Goal: Task Accomplishment & Management: Complete application form

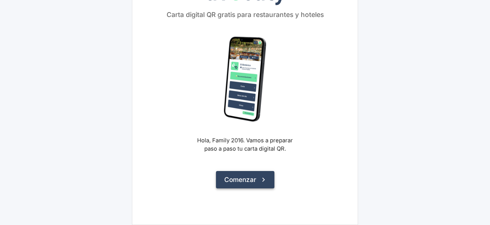
click at [262, 179] on icon "submit" at bounding box center [263, 179] width 8 height 8
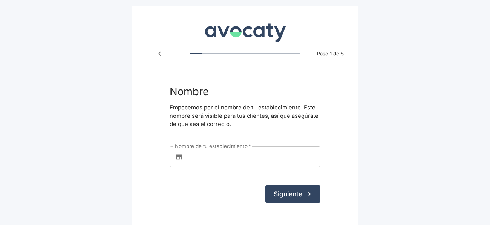
click at [255, 165] on input "Nombre de tu establecimiento   *" at bounding box center [253, 156] width 134 height 20
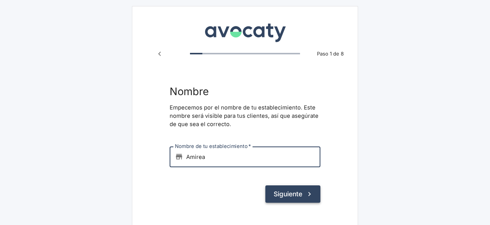
type input "Amirea"
click at [302, 193] on button "Siguiente" at bounding box center [292, 193] width 55 height 17
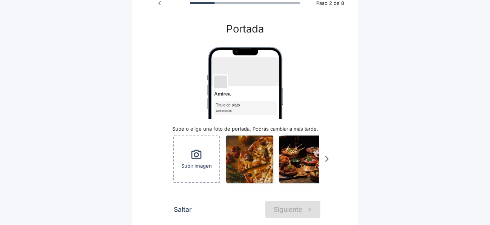
scroll to position [52, 0]
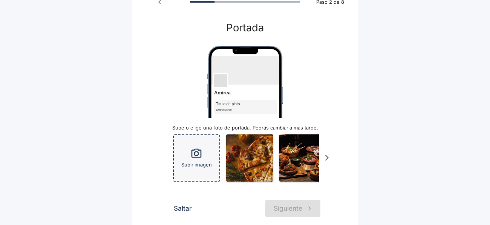
click at [196, 164] on span "Subir imagen" at bounding box center [196, 164] width 31 height 7
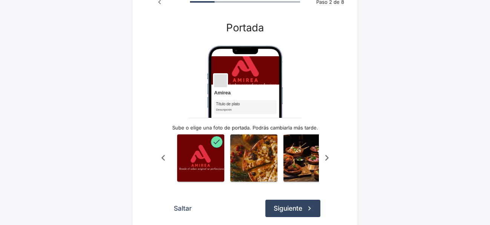
drag, startPoint x: 240, startPoint y: 76, endPoint x: 238, endPoint y: 67, distance: 9.3
click at [238, 67] on img "Vista previa" at bounding box center [244, 122] width 75 height 153
click at [217, 140] on icon "button" at bounding box center [216, 141] width 8 height 8
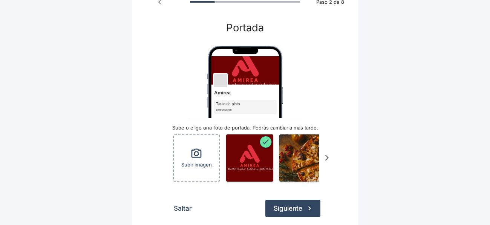
click at [175, 151] on div "Subir imagen" at bounding box center [197, 158] width 46 height 46
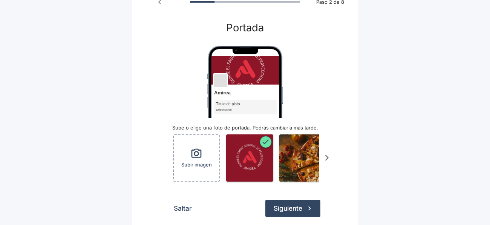
scroll to position [0, 49]
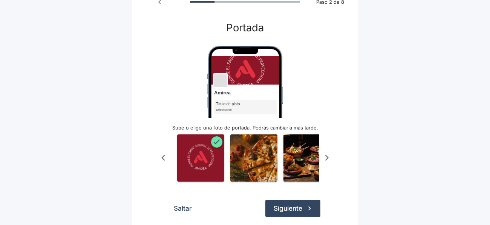
drag, startPoint x: 267, startPoint y: 79, endPoint x: 269, endPoint y: 98, distance: 19.7
click at [269, 98] on img "Vista previa" at bounding box center [244, 122] width 75 height 153
click at [262, 172] on img "button" at bounding box center [253, 157] width 47 height 47
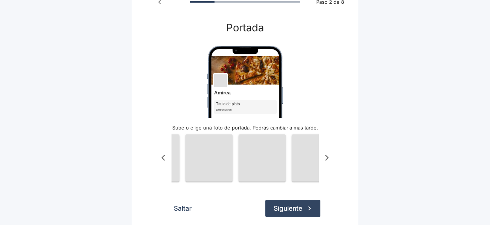
scroll to position [0, 476]
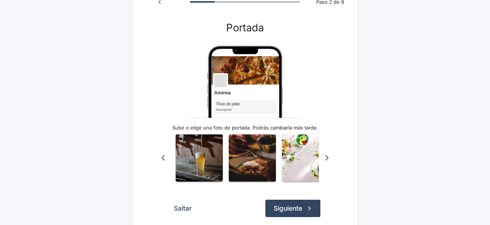
click at [161, 158] on icon "Scroll a la izquierda" at bounding box center [163, 157] width 12 height 12
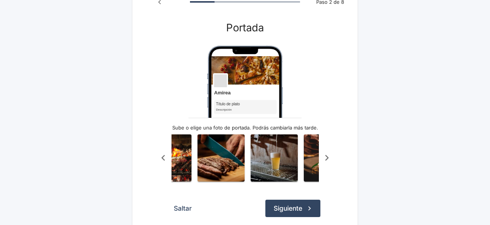
click at [161, 158] on icon "Scroll a la izquierda" at bounding box center [163, 157] width 12 height 12
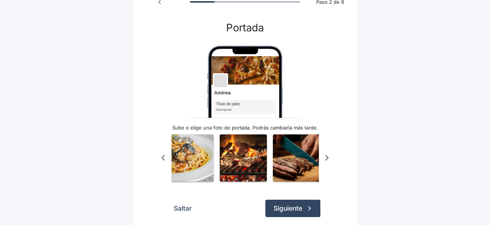
click at [161, 158] on icon "Scroll a la izquierda" at bounding box center [163, 157] width 12 height 12
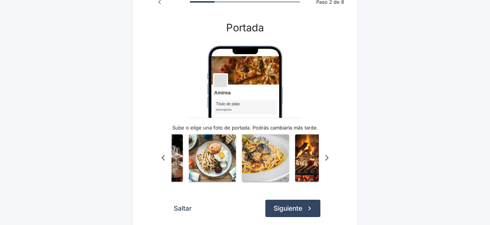
click at [161, 158] on icon "Scroll a la izquierda" at bounding box center [163, 157] width 12 height 12
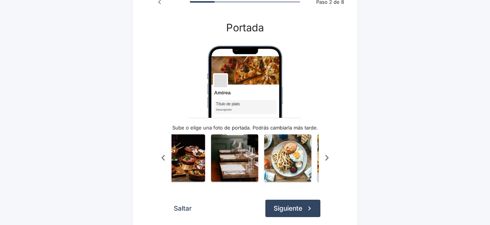
click at [161, 158] on icon "Scroll a la izquierda" at bounding box center [163, 157] width 12 height 12
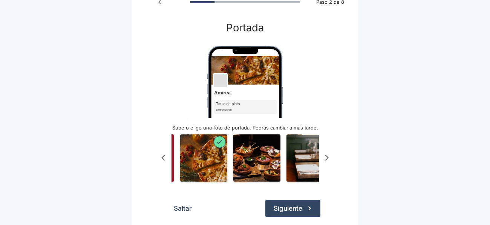
click at [161, 158] on icon "Scroll a la izquierda" at bounding box center [163, 157] width 12 height 12
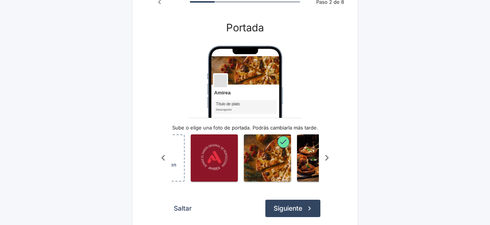
scroll to position [0, 24]
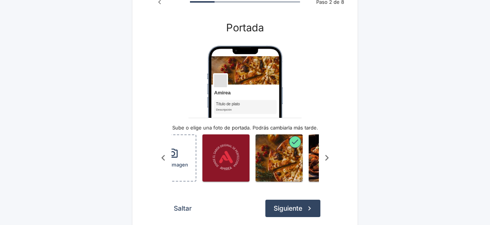
click at [161, 158] on icon "Scroll a la izquierda" at bounding box center [163, 157] width 12 height 12
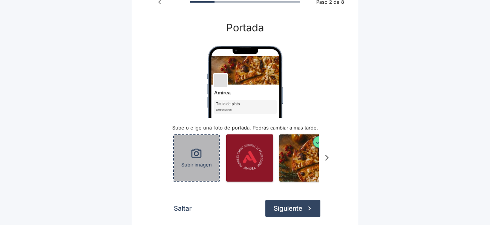
click at [191, 161] on span "Subir imagen" at bounding box center [196, 164] width 31 height 7
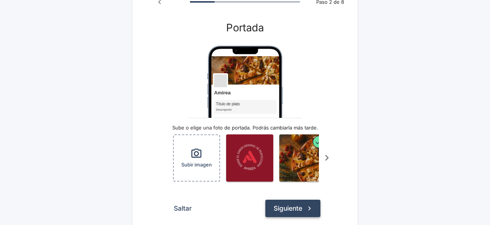
click at [283, 214] on button "Siguiente" at bounding box center [292, 207] width 55 height 17
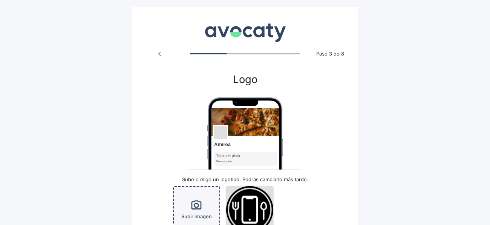
click at [213, 205] on div "Subir imagen" at bounding box center [197, 210] width 46 height 46
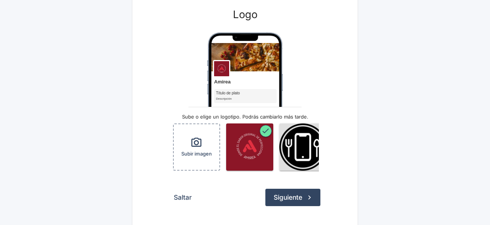
scroll to position [67, 0]
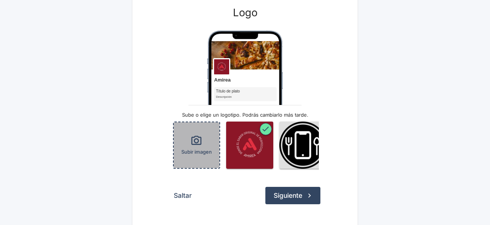
click at [212, 145] on div "Subir imagen" at bounding box center [197, 145] width 46 height 46
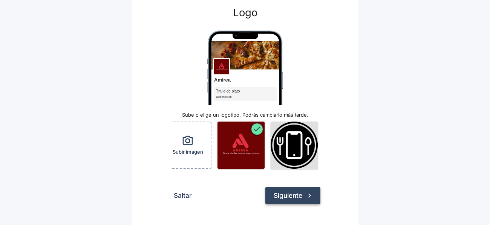
click at [286, 198] on button "Siguiente" at bounding box center [292, 195] width 55 height 17
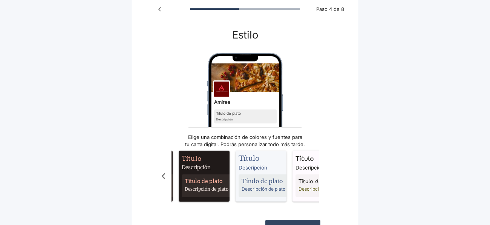
scroll to position [0, 532]
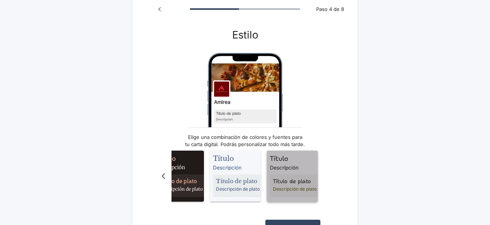
click at [270, 184] on div "Título de plato Descripción de plato" at bounding box center [296, 185] width 53 height 23
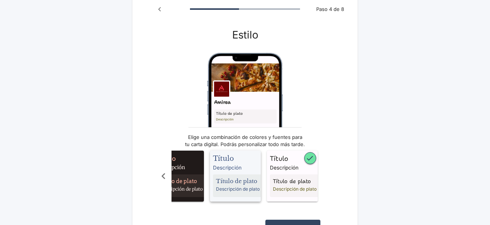
click at [242, 183] on span "Título de plato" at bounding box center [239, 181] width 47 height 8
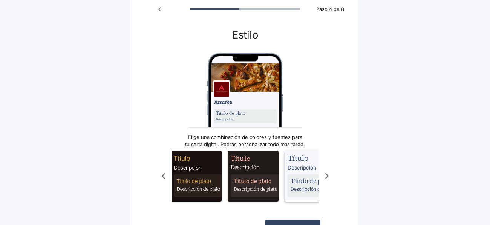
scroll to position [0, 453]
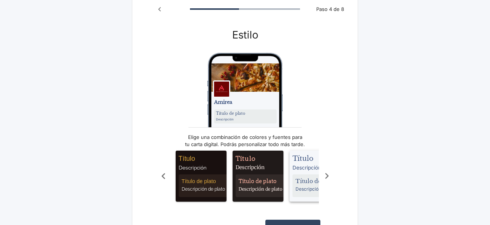
click at [242, 183] on span "Título de plato" at bounding box center [262, 181] width 47 height 8
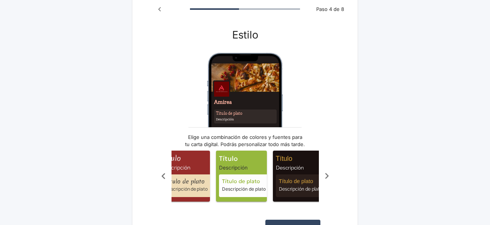
scroll to position [0, 350]
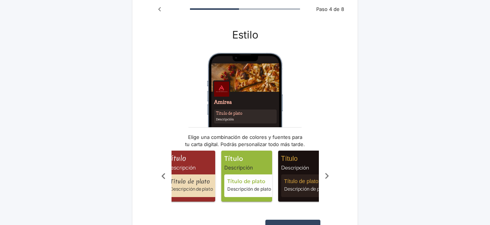
click at [242, 183] on span "Título de plato" at bounding box center [250, 181] width 47 height 8
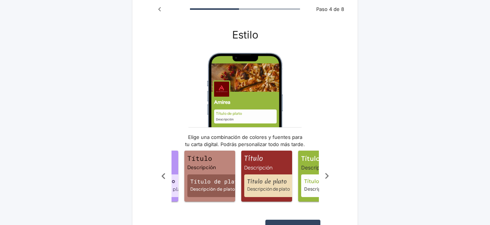
scroll to position [0, 273]
click at [242, 183] on span "Título Descripción Título de plato Descripción de plato" at bounding box center [267, 175] width 51 height 51
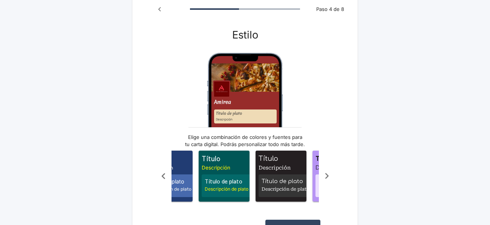
scroll to position [0, 0]
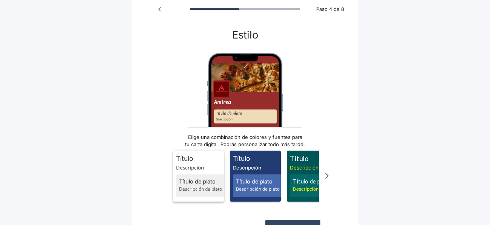
click at [177, 192] on div "Título de plato Descripción de plato" at bounding box center [202, 185] width 53 height 23
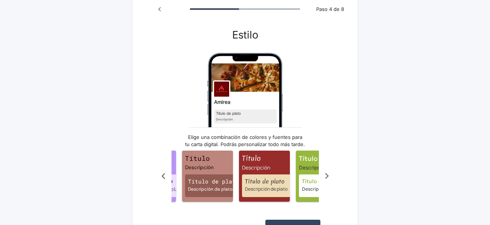
scroll to position [0, 277]
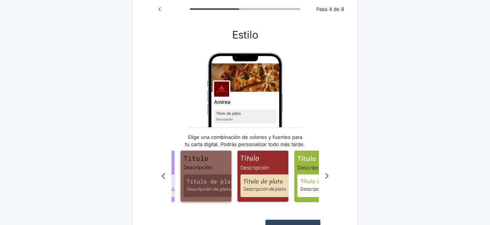
click at [207, 188] on span "Descripción de plato" at bounding box center [210, 188] width 47 height 7
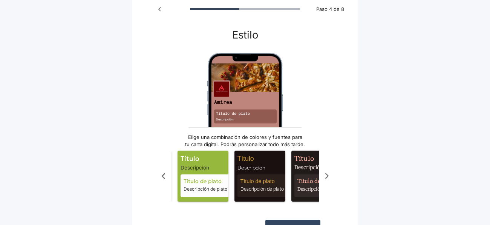
click at [207, 188] on span "Descripción de plato" at bounding box center [207, 188] width 47 height 7
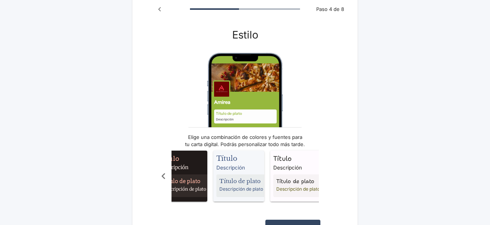
scroll to position [0, 532]
click at [216, 189] on span "Descripción de plato" at bounding box center [239, 188] width 47 height 7
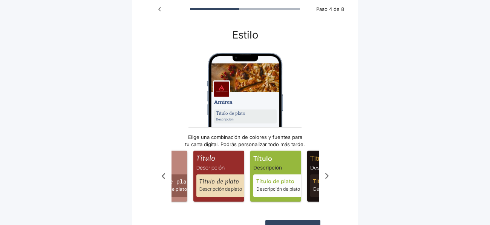
scroll to position [0, 320]
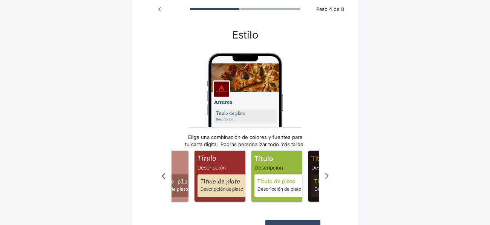
click at [215, 189] on span "Descripción de plato" at bounding box center [223, 188] width 47 height 7
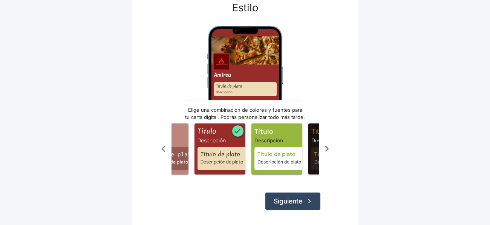
scroll to position [75, 0]
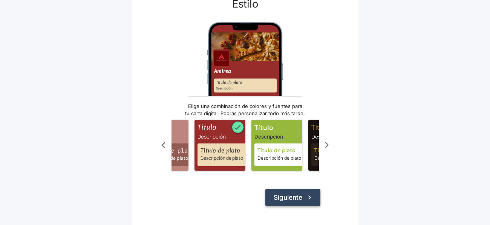
click at [270, 199] on button "Siguiente" at bounding box center [292, 196] width 55 height 17
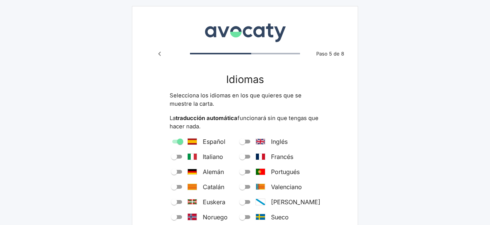
click at [255, 142] on input "Inglés" at bounding box center [242, 141] width 27 height 9
checkbox input "true"
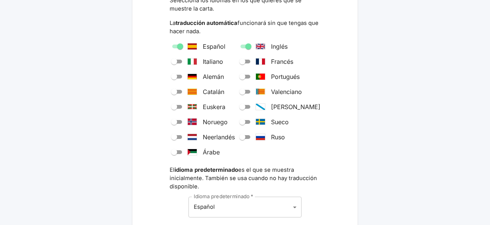
scroll to position [94, 0]
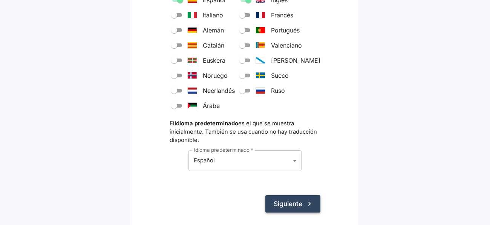
click at [305, 199] on button "Siguiente" at bounding box center [292, 203] width 55 height 17
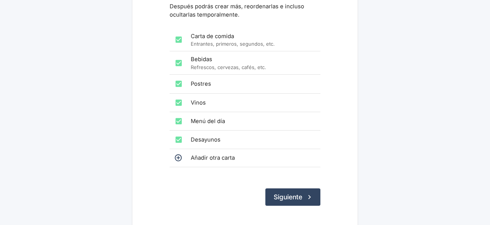
scroll to position [104, 0]
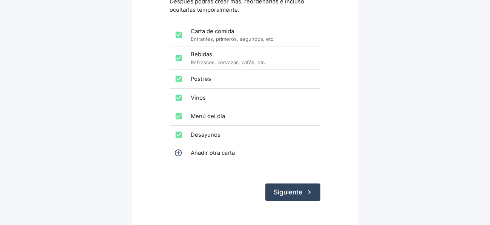
click at [233, 154] on span "Añadir otra carta" at bounding box center [253, 152] width 124 height 8
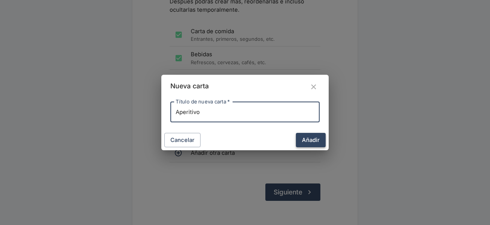
type input "Aperitivo"
click at [314, 138] on button "Añadir" at bounding box center [311, 140] width 30 height 14
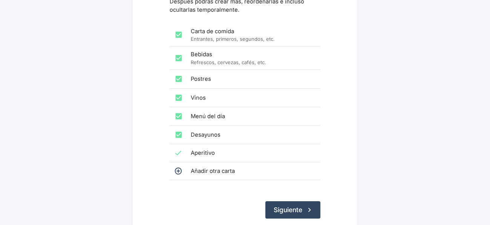
click at [237, 168] on span "Añadir otra carta" at bounding box center [253, 171] width 124 height 8
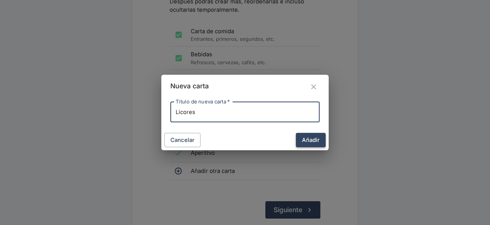
type input "Licores"
click at [300, 139] on button "Añadir" at bounding box center [311, 140] width 30 height 14
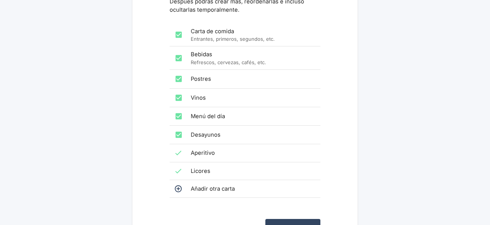
click at [203, 186] on span "Añadir otra carta" at bounding box center [253, 188] width 124 height 8
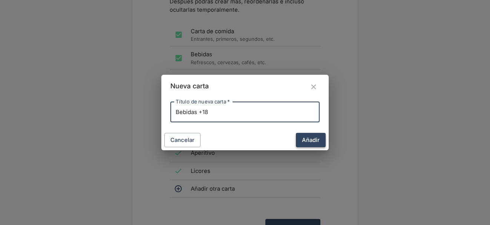
type input "Bebidas +18"
click at [312, 138] on button "Añadir" at bounding box center [311, 140] width 30 height 14
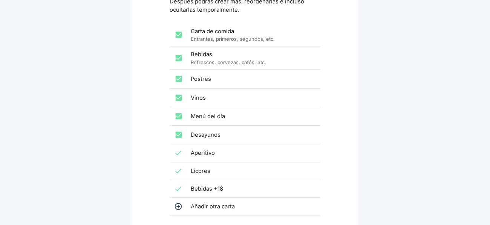
click at [197, 207] on span "Añadir otra carta" at bounding box center [253, 206] width 124 height 8
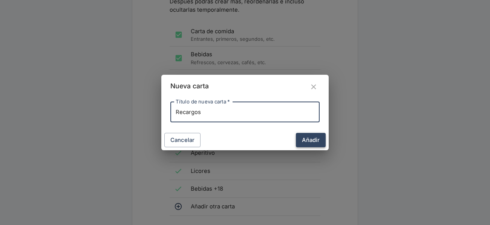
type input "Recargos"
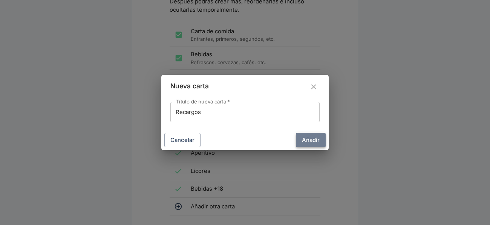
click at [310, 139] on button "Añadir" at bounding box center [311, 140] width 30 height 14
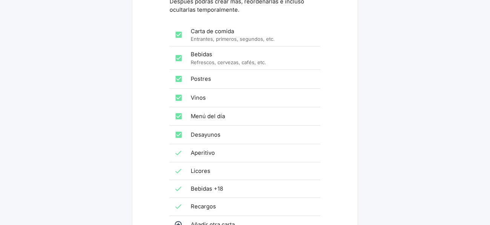
click at [180, 35] on input "checkbox" at bounding box center [178, 34] width 15 height 15
checkbox input "false"
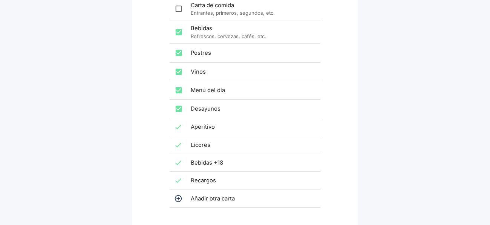
scroll to position [131, 0]
click at [178, 195] on icon at bounding box center [178, 197] width 7 height 7
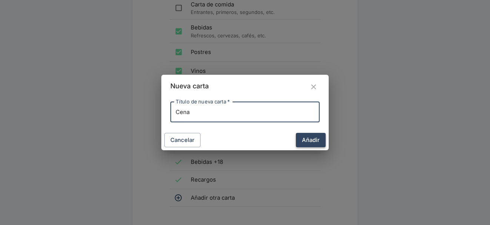
type input "Cena"
click at [313, 144] on button "Añadir" at bounding box center [311, 140] width 30 height 14
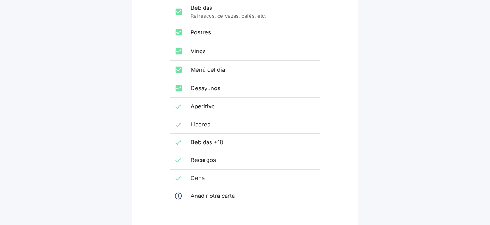
scroll to position [153, 0]
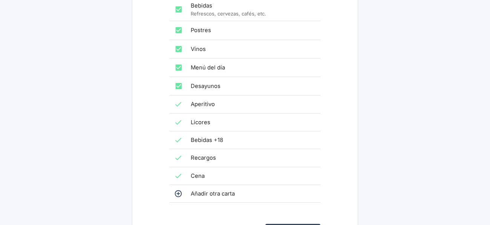
click at [195, 190] on span "Añadir otra carta" at bounding box center [253, 193] width 124 height 8
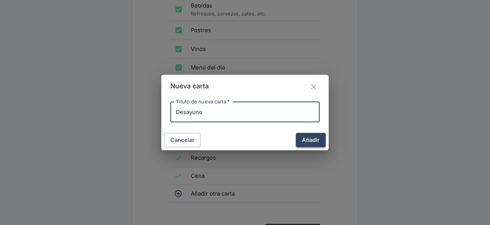
type input "Desayuno"
click at [311, 142] on button "Añadir" at bounding box center [311, 140] width 30 height 14
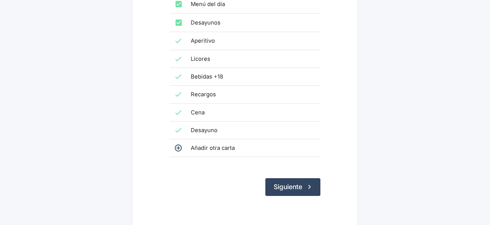
scroll to position [219, 0]
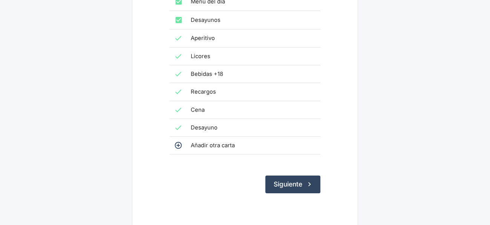
click at [194, 142] on span "Añadir otra carta" at bounding box center [253, 145] width 124 height 8
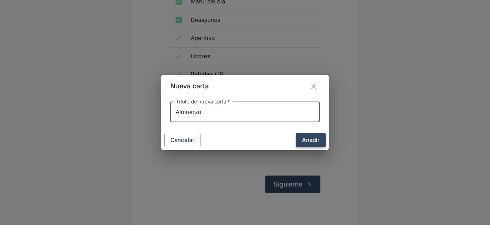
type input "Almuerzo"
click at [317, 138] on button "Añadir" at bounding box center [311, 140] width 30 height 14
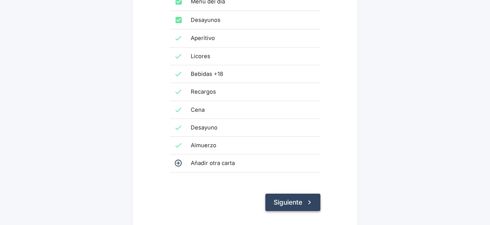
click at [308, 194] on button "Siguiente" at bounding box center [292, 201] width 55 height 17
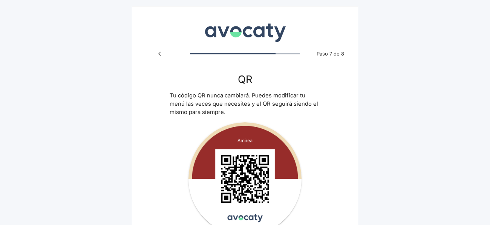
click at [239, 156] on img at bounding box center [244, 178] width 113 height 113
click at [232, 146] on img at bounding box center [244, 178] width 113 height 113
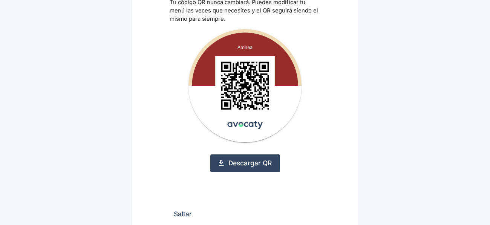
scroll to position [103, 0]
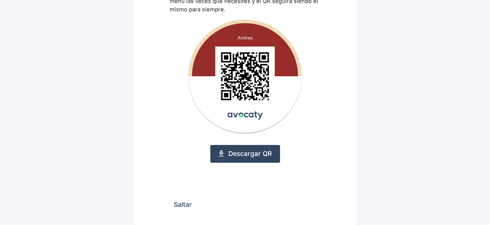
click at [185, 201] on button "Saltar" at bounding box center [183, 204] width 26 height 17
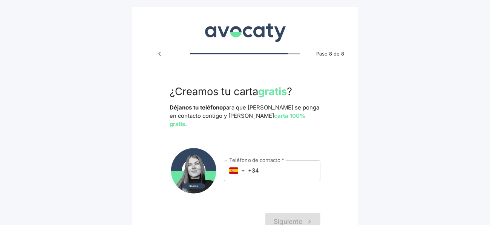
click at [289, 161] on input "+34" at bounding box center [284, 170] width 72 height 20
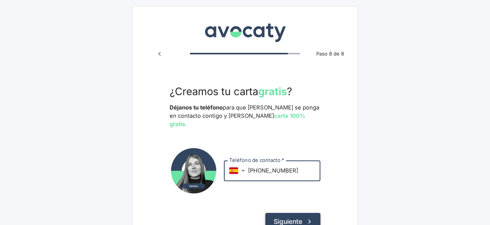
type input "+34 643 926 725"
click at [311, 217] on icon "submit" at bounding box center [309, 221] width 8 height 8
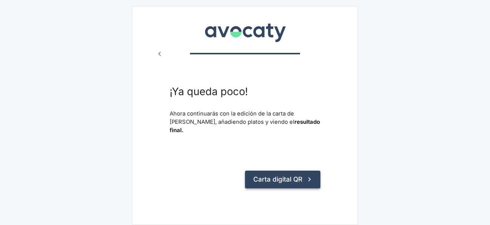
click at [288, 174] on button "Carta digital QR" at bounding box center [282, 178] width 75 height 17
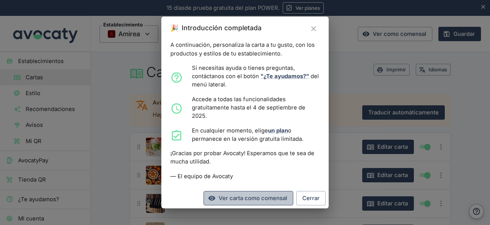
click at [265, 200] on link "Ver carta como comensal" at bounding box center [249, 198] width 90 height 14
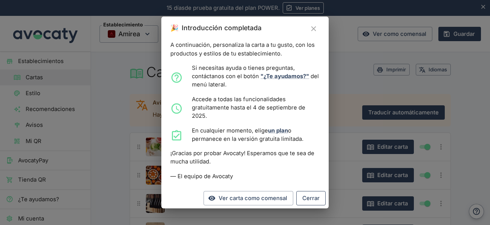
click at [307, 197] on button "Cerrar" at bounding box center [310, 198] width 29 height 14
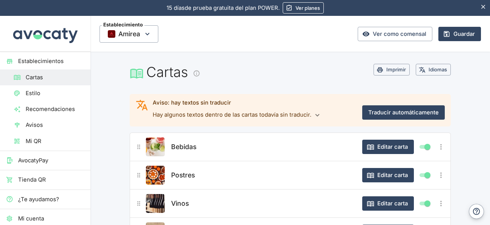
click at [63, 90] on div "🎉 Introducción completada A continuación, personaliza la carta a tu gusto, con …" at bounding box center [245, 112] width 490 height 225
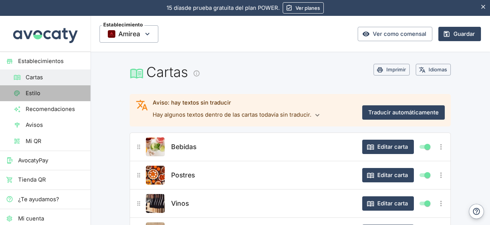
click at [15, 92] on icon at bounding box center [17, 93] width 5 height 5
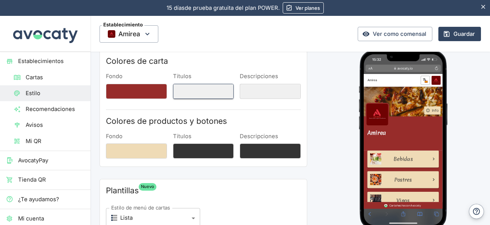
scroll to position [44, 0]
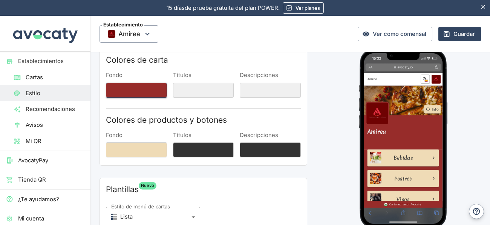
click at [160, 96] on button "Fondo" at bounding box center [136, 90] width 61 height 15
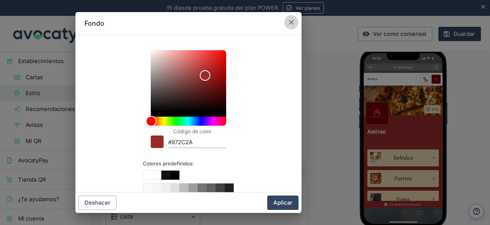
click at [291, 20] on icon "button" at bounding box center [291, 22] width 8 height 8
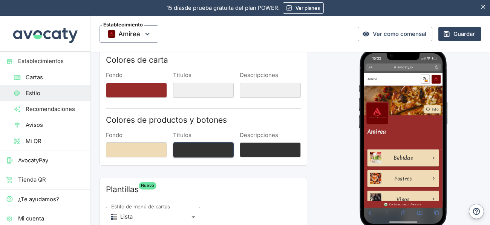
click at [214, 155] on button "Títulos" at bounding box center [203, 149] width 61 height 15
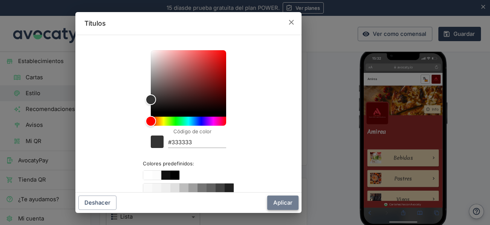
click at [292, 200] on button "Aplicar" at bounding box center [282, 202] width 31 height 14
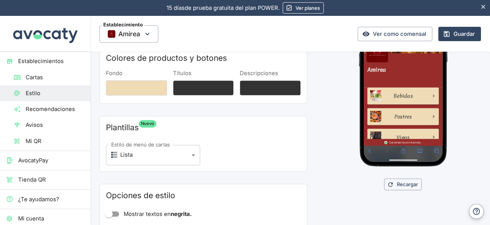
scroll to position [110, 0]
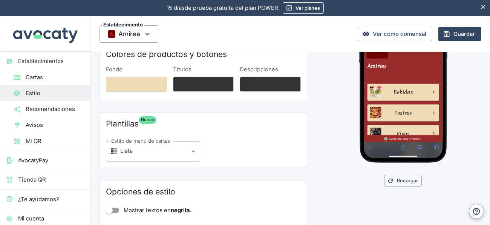
click at [188, 151] on body "15 [PERSON_NAME] de prueba gratuita. 15 [PERSON_NAME] de prueba gratuita del pl…" at bounding box center [245, 112] width 490 height 225
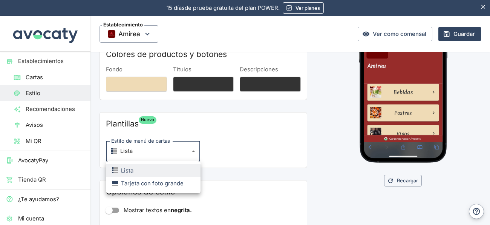
click at [185, 184] on li "Tarjeta con foto grande" at bounding box center [153, 183] width 95 height 13
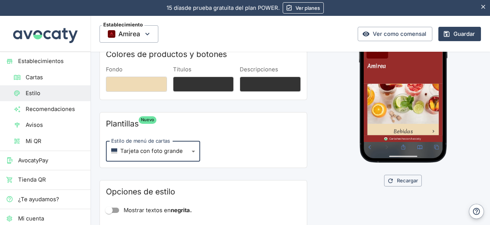
click at [186, 144] on body "15 [PERSON_NAME] de prueba gratuita. 15 [PERSON_NAME] de prueba gratuita del pl…" at bounding box center [245, 112] width 490 height 225
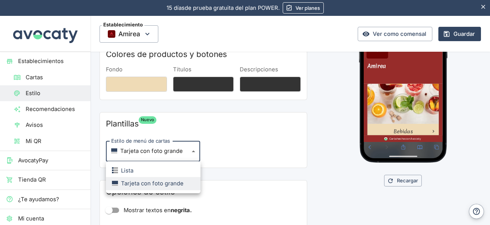
click at [185, 171] on li "Lista" at bounding box center [153, 170] width 95 height 13
type input "list"
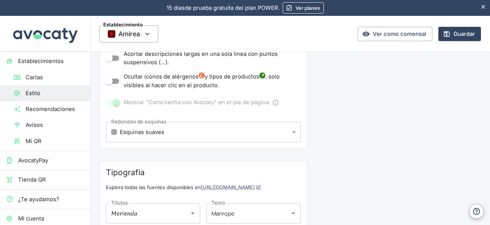
scroll to position [287, 0]
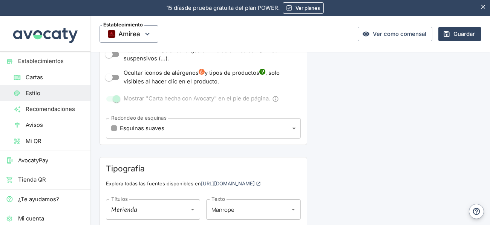
click at [178, 138] on div "Redondeo de esquinas Esquinas suaves small Redondeo de esquinas" at bounding box center [203, 128] width 195 height 20
click at [174, 133] on body "15 [PERSON_NAME] de prueba gratuita. 15 [PERSON_NAME] de prueba gratuita del pl…" at bounding box center [245, 112] width 490 height 225
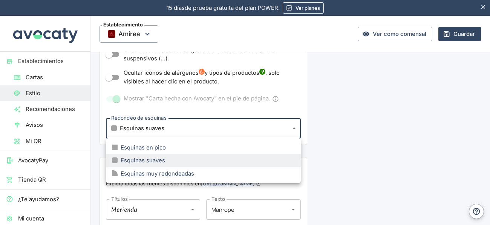
click at [184, 171] on div "Esquinas muy redondeadas" at bounding box center [153, 173] width 82 height 8
type input "large"
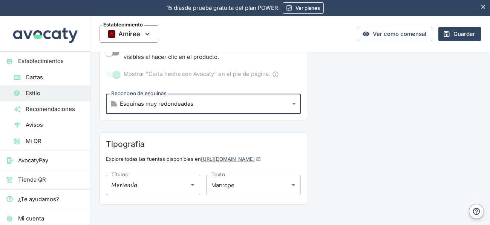
scroll to position [320, 0]
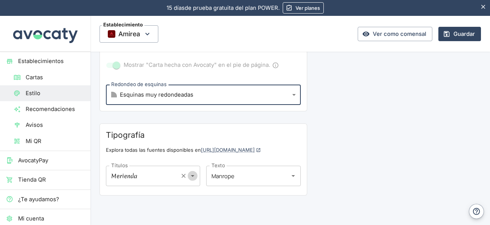
click at [194, 177] on icon "Abrir" at bounding box center [192, 175] width 8 height 8
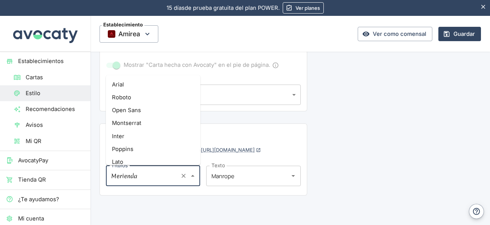
scroll to position [1927, 0]
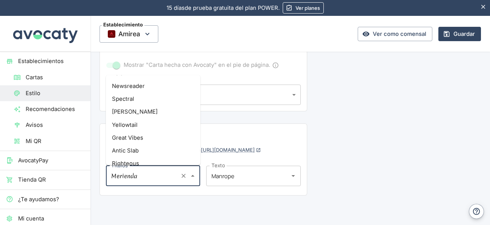
click at [160, 105] on li "[PERSON_NAME]" at bounding box center [153, 111] width 95 height 13
type input "[PERSON_NAME]"
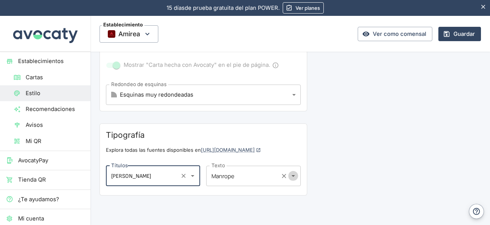
click at [291, 176] on icon "Abrir" at bounding box center [293, 175] width 8 height 8
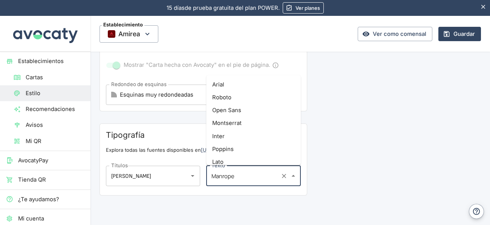
scroll to position [9, 0]
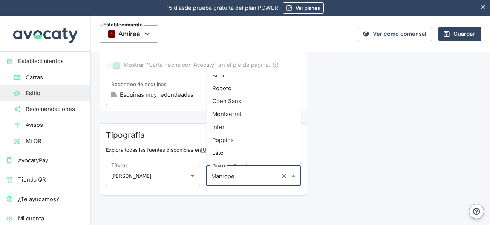
click at [258, 88] on li "Roboto" at bounding box center [253, 88] width 95 height 13
type input "Roboto"
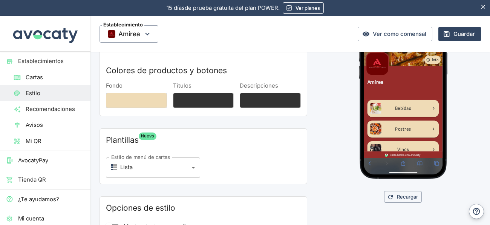
scroll to position [91, 0]
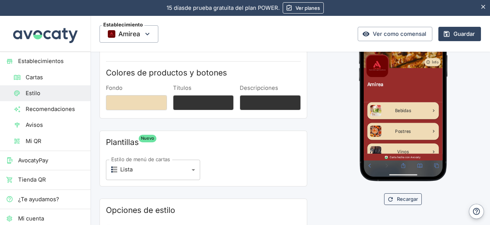
click at [387, 196] on icon "button" at bounding box center [390, 199] width 7 height 7
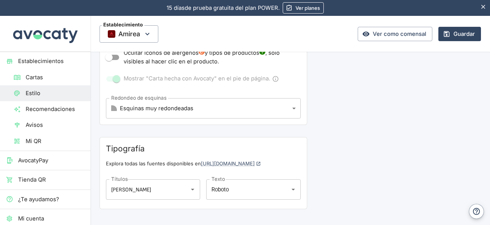
scroll to position [309, 0]
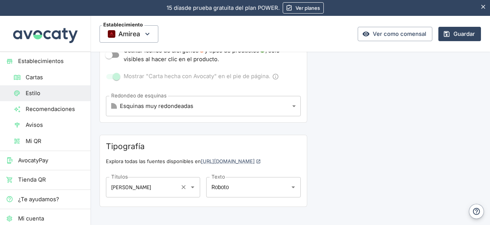
click at [194, 183] on icon "Abrir" at bounding box center [192, 187] width 8 height 8
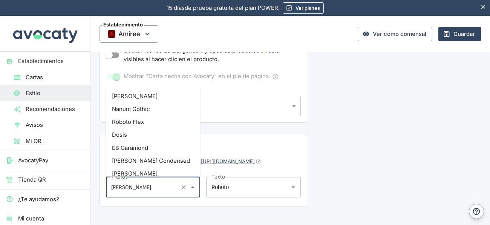
scroll to position [683, 0]
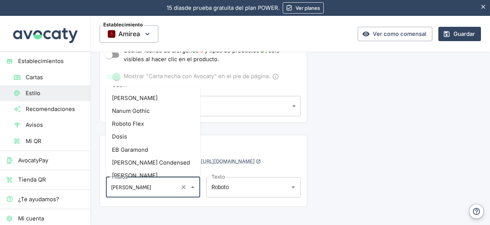
click at [168, 124] on li "Roboto Flex" at bounding box center [153, 123] width 95 height 13
type input "Roboto Flex"
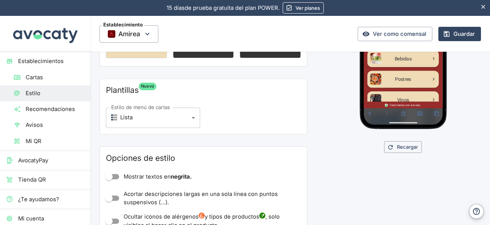
scroll to position [96, 0]
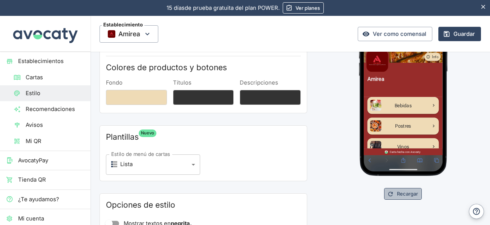
click at [411, 195] on button "Recargar" at bounding box center [403, 194] width 38 height 12
click at [26, 113] on link "Recomendaciones" at bounding box center [45, 109] width 90 height 16
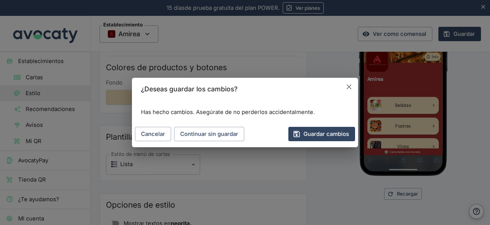
click at [345, 86] on icon "Cancelar" at bounding box center [349, 87] width 8 height 8
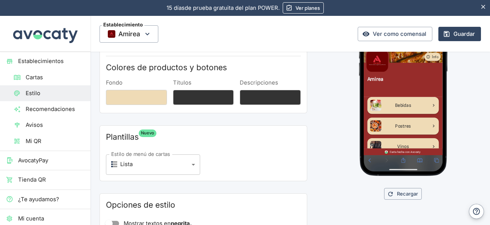
click at [65, 79] on span "Cartas" at bounding box center [55, 77] width 59 height 8
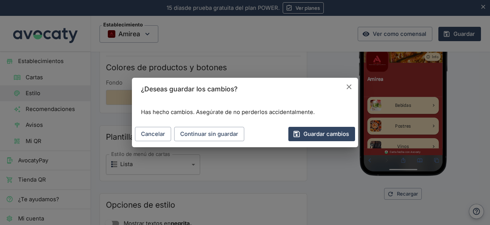
click at [349, 89] on icon "Cancelar" at bounding box center [349, 87] width 8 height 8
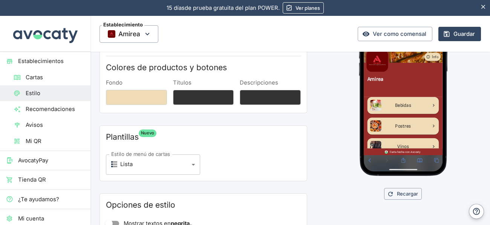
scroll to position [86, 0]
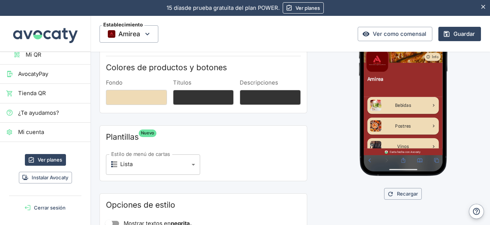
click at [54, 202] on button "Cerrar sesión" at bounding box center [45, 208] width 84 height 12
